Goal: Information Seeking & Learning: Learn about a topic

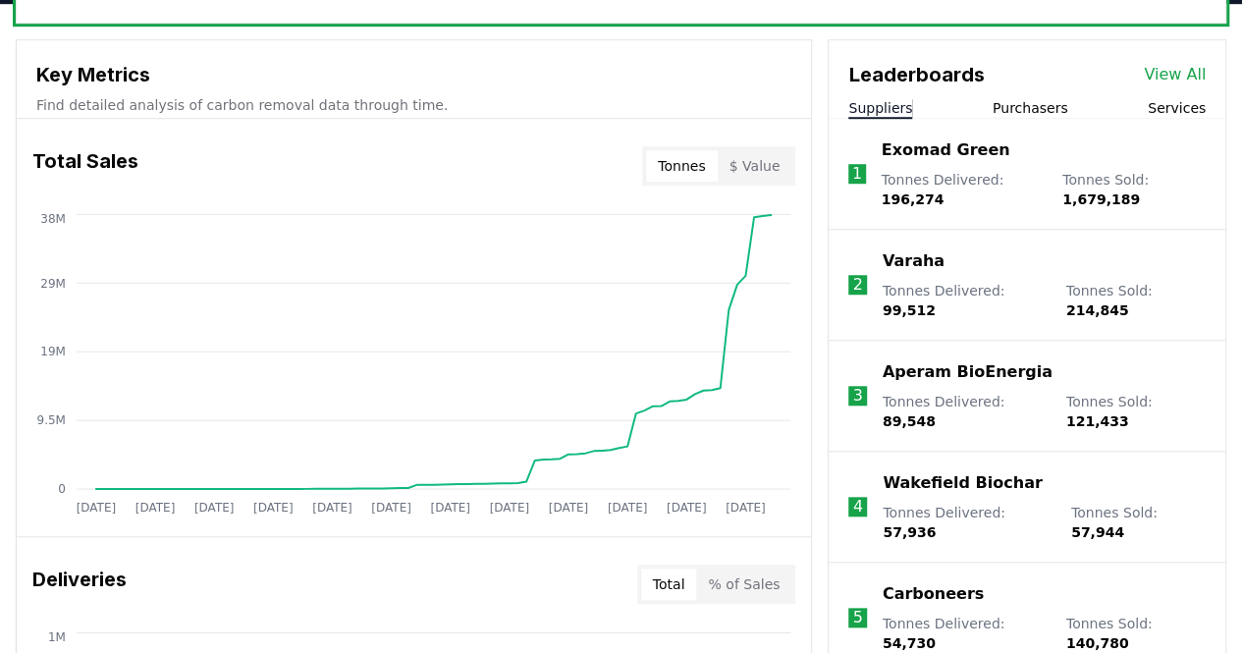
scroll to position [682, 0]
click at [960, 470] on p "Wakefield Biochar" at bounding box center [962, 482] width 159 height 24
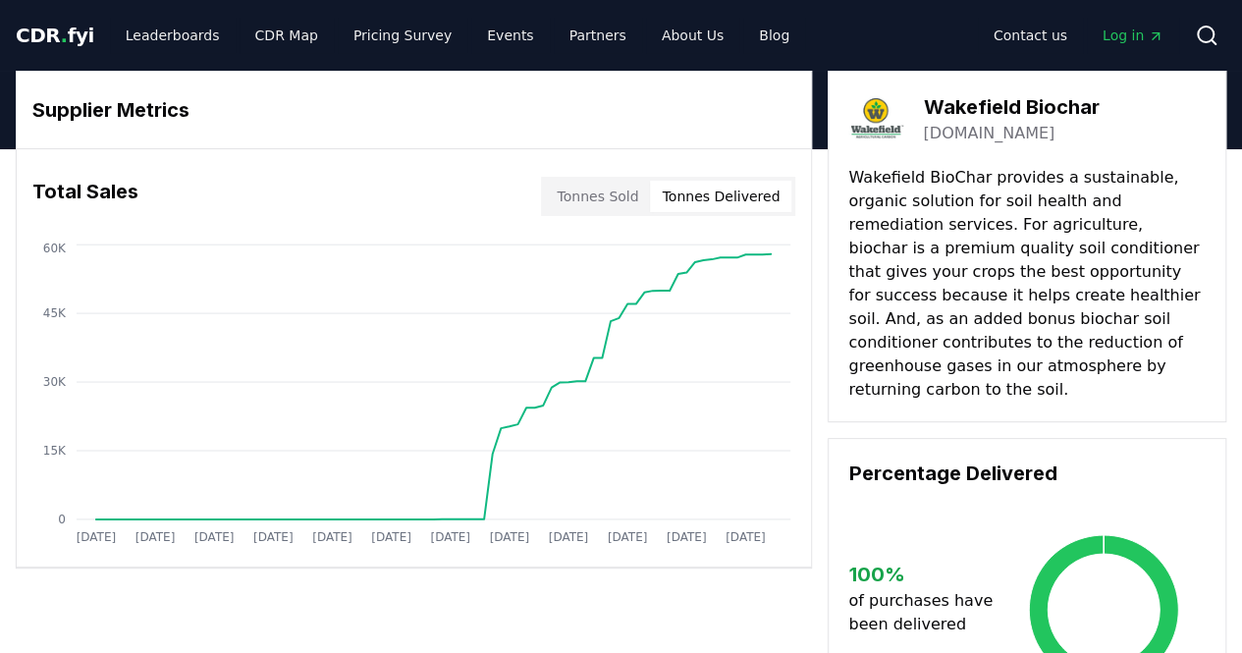
click at [701, 193] on button "Tonnes Delivered" at bounding box center [720, 196] width 141 height 31
click at [607, 199] on button "Tonnes Sold" at bounding box center [597, 196] width 105 height 31
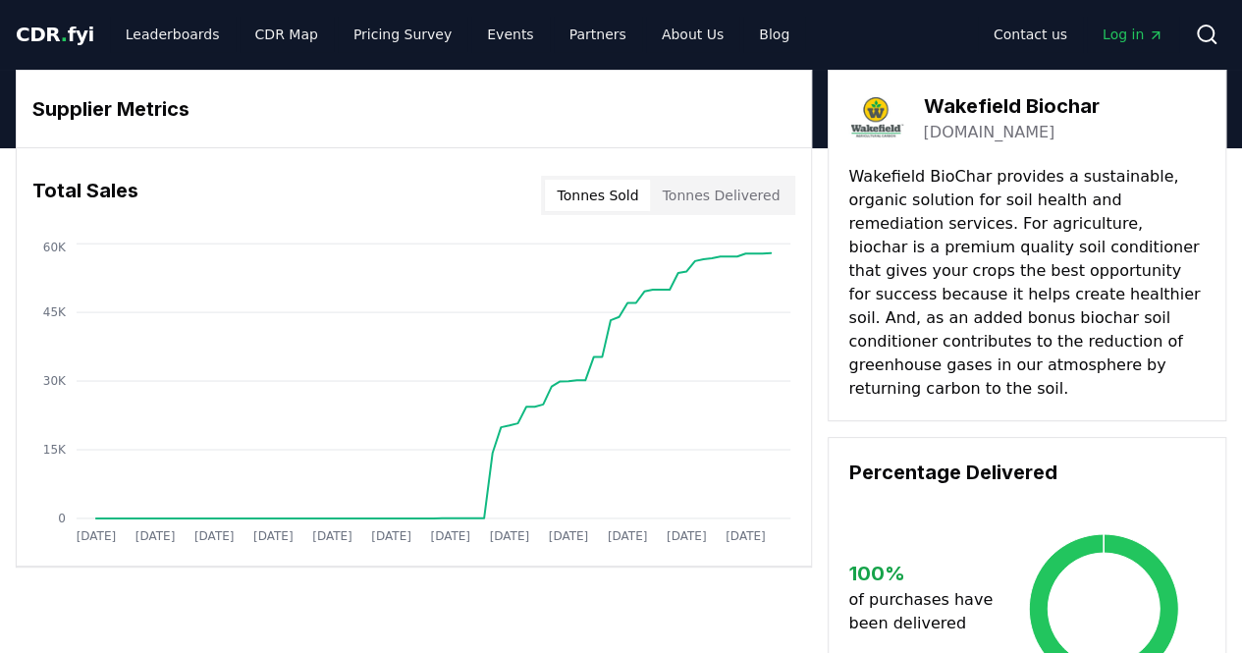
click at [990, 127] on link "wakefieldbiochar.com" at bounding box center [989, 133] width 132 height 24
